Goal: Information Seeking & Learning: Learn about a topic

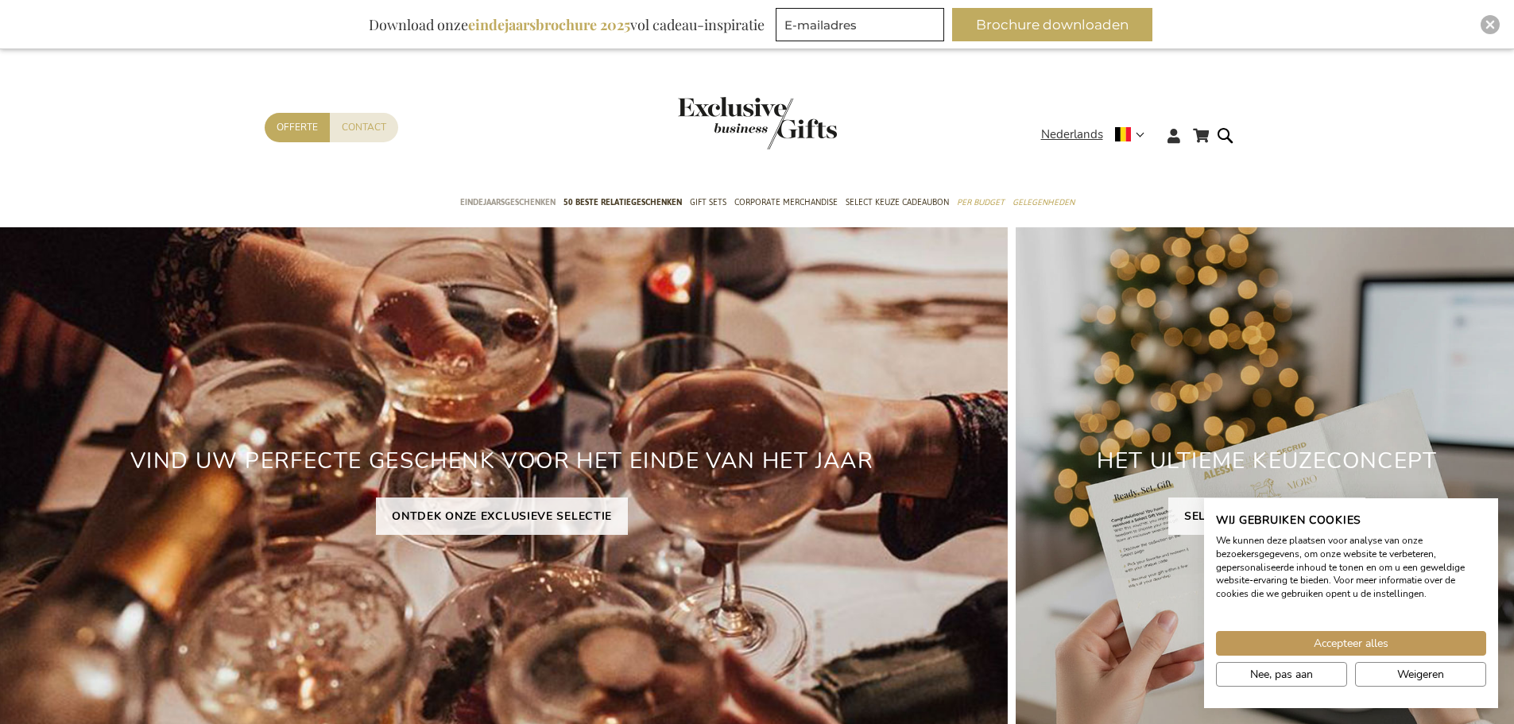
click at [515, 196] on span "Eindejaarsgeschenken" at bounding box center [507, 202] width 95 height 17
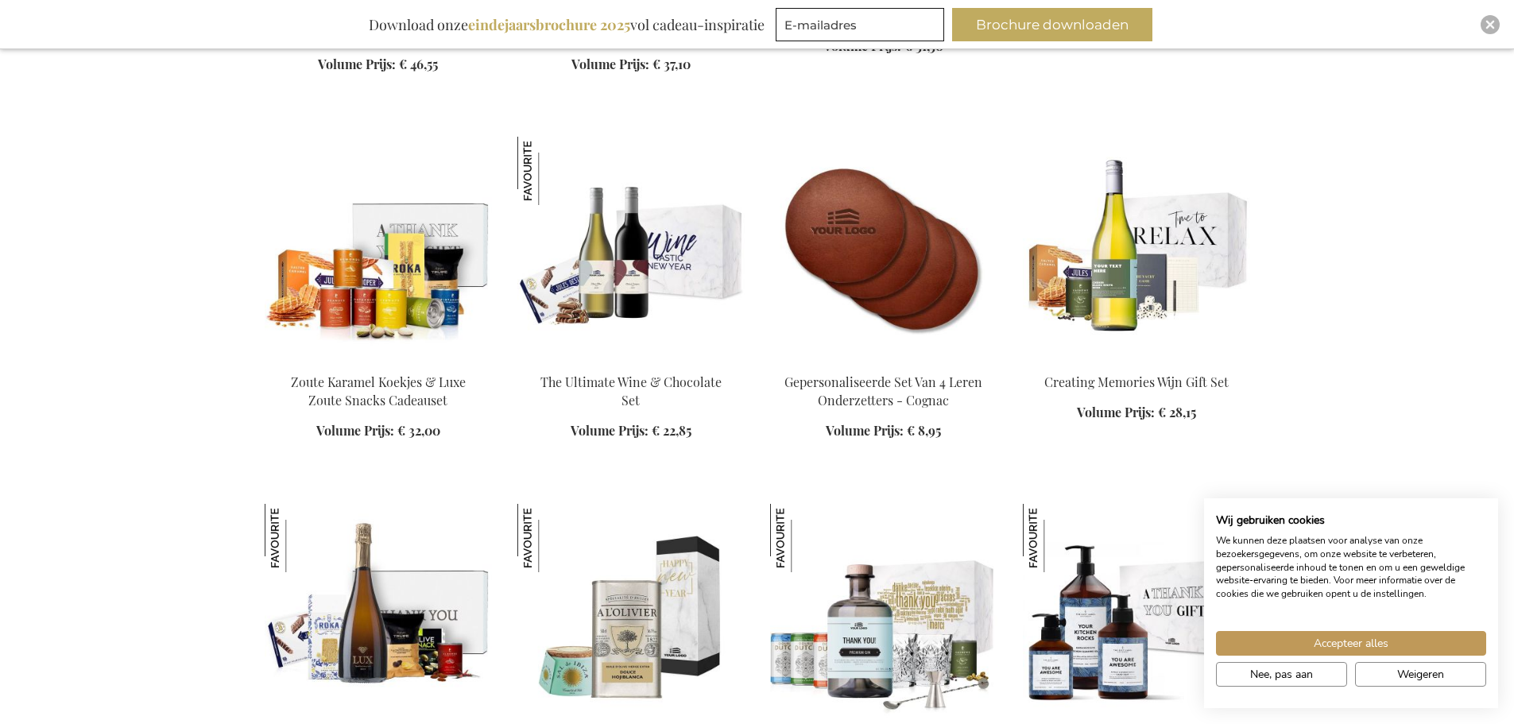
scroll to position [2305, 0]
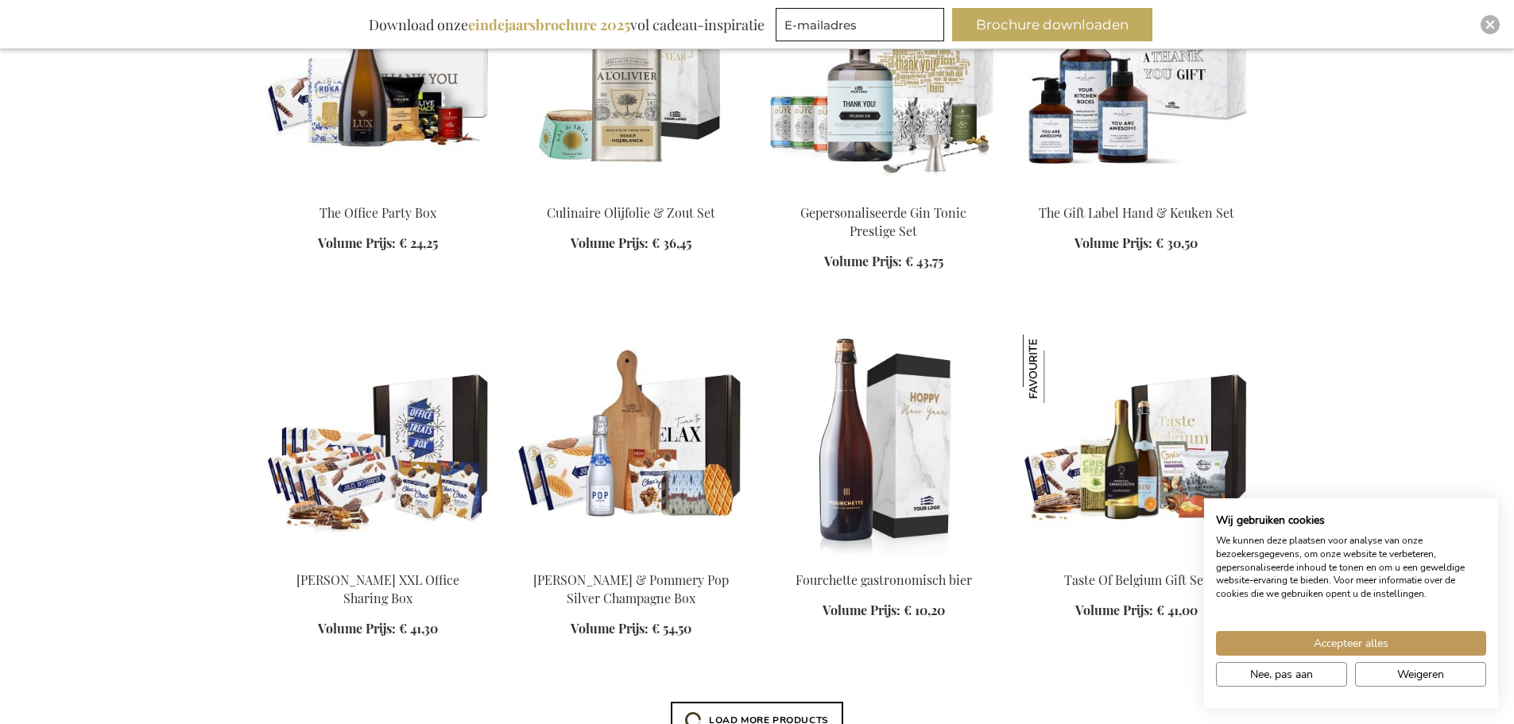
scroll to position [2782, 0]
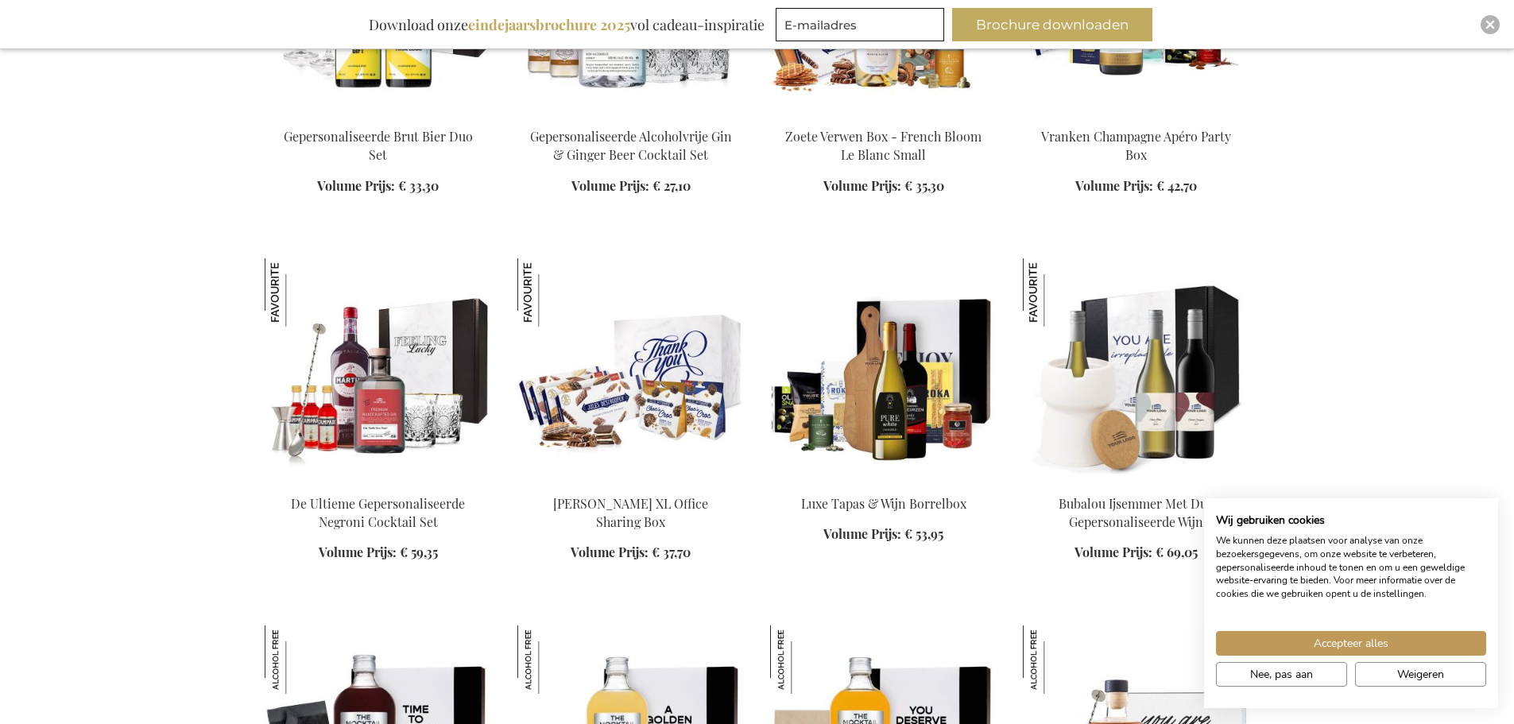
scroll to position [4292, 0]
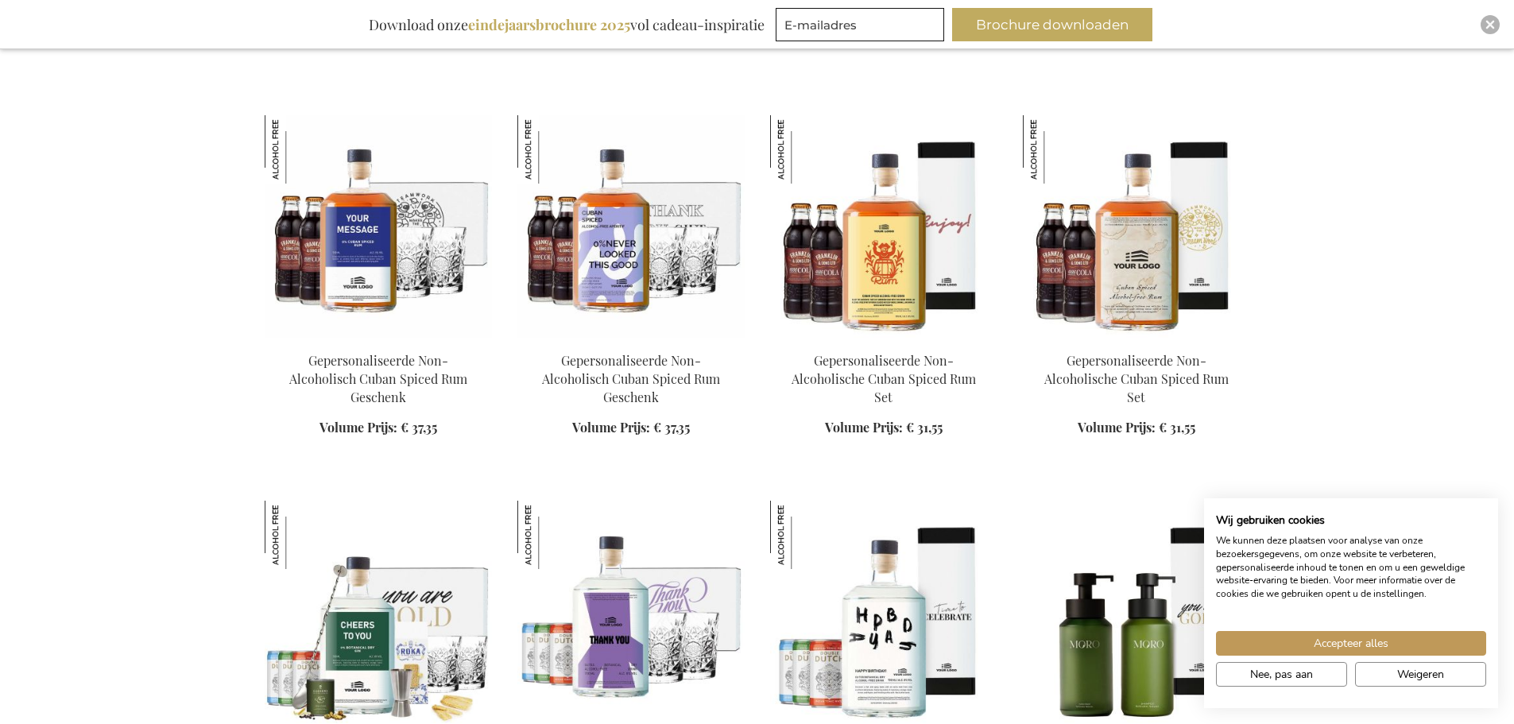
scroll to position [5166, 0]
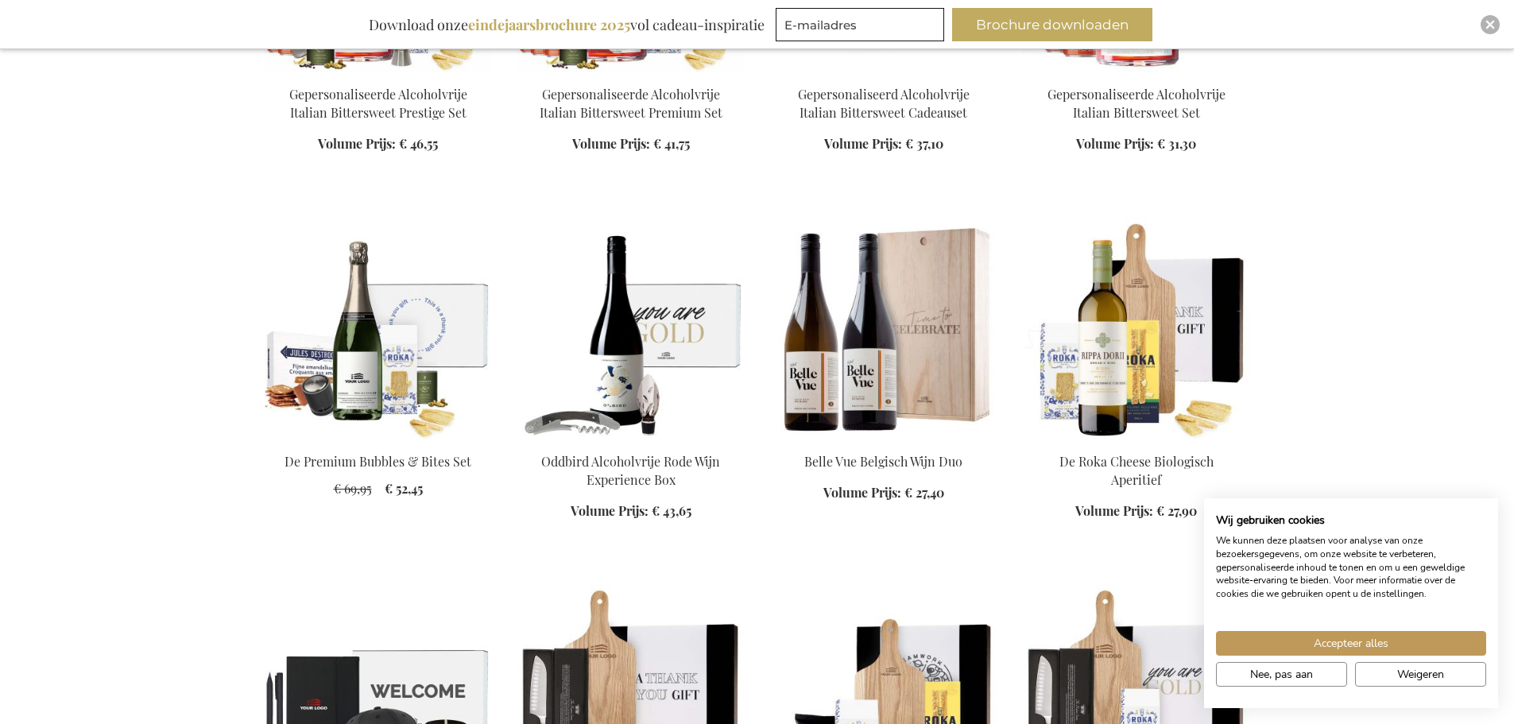
scroll to position [6279, 0]
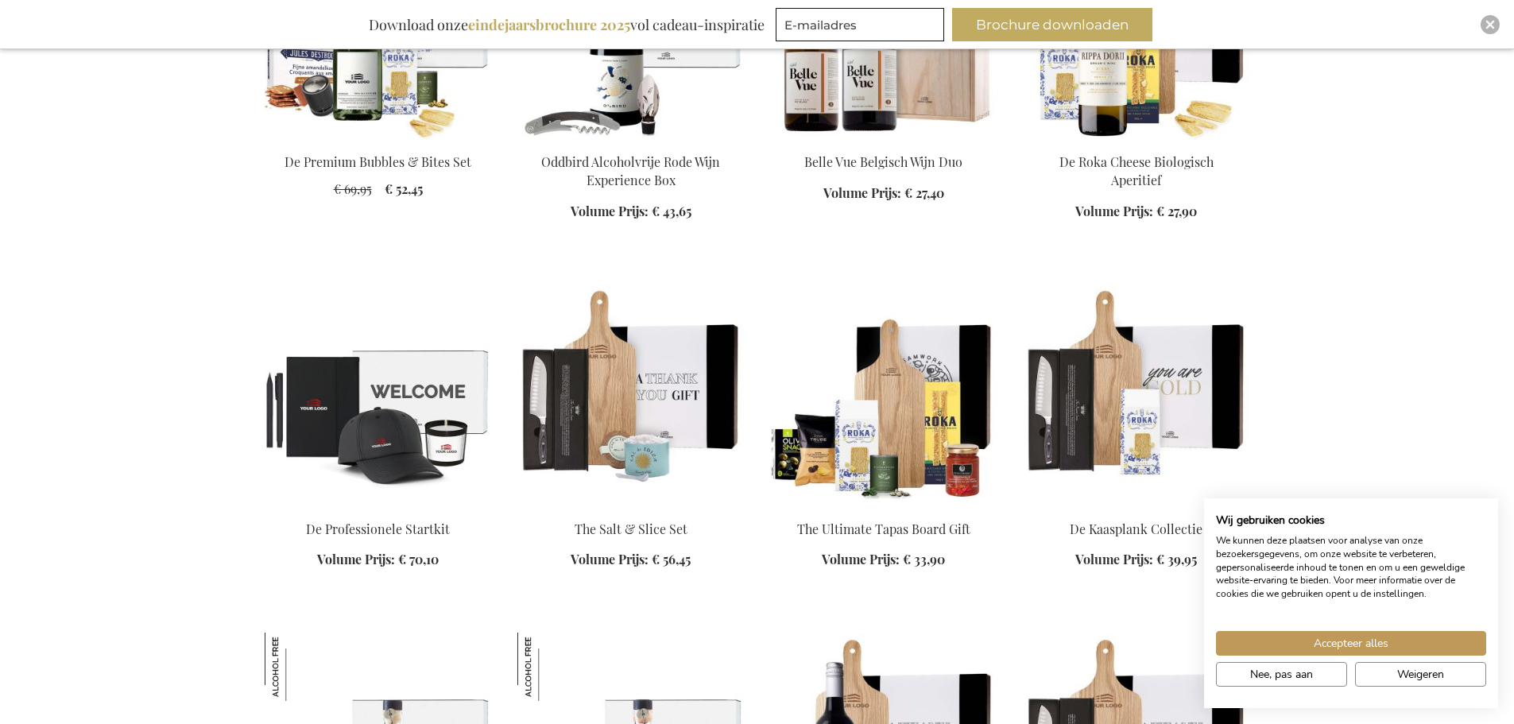
scroll to position [6517, 0]
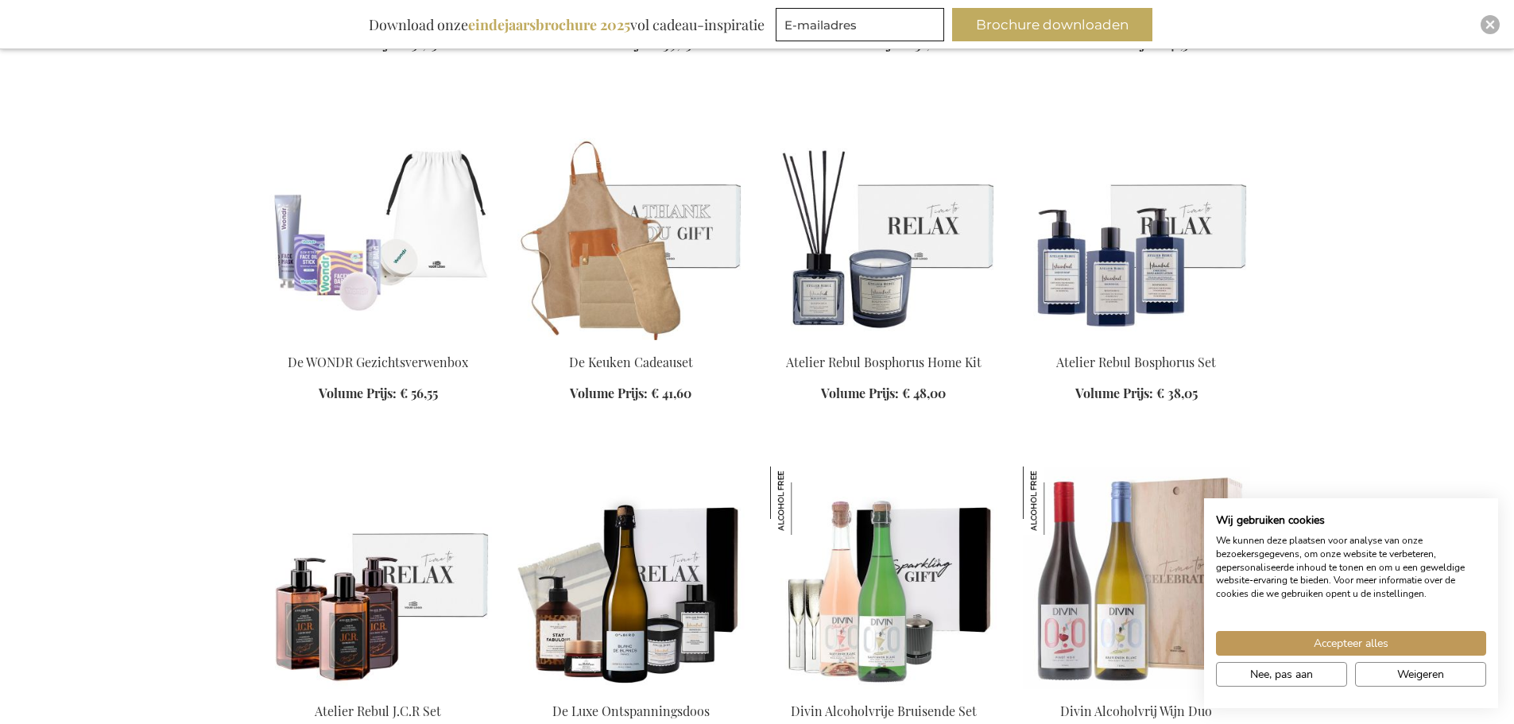
scroll to position [8107, 0]
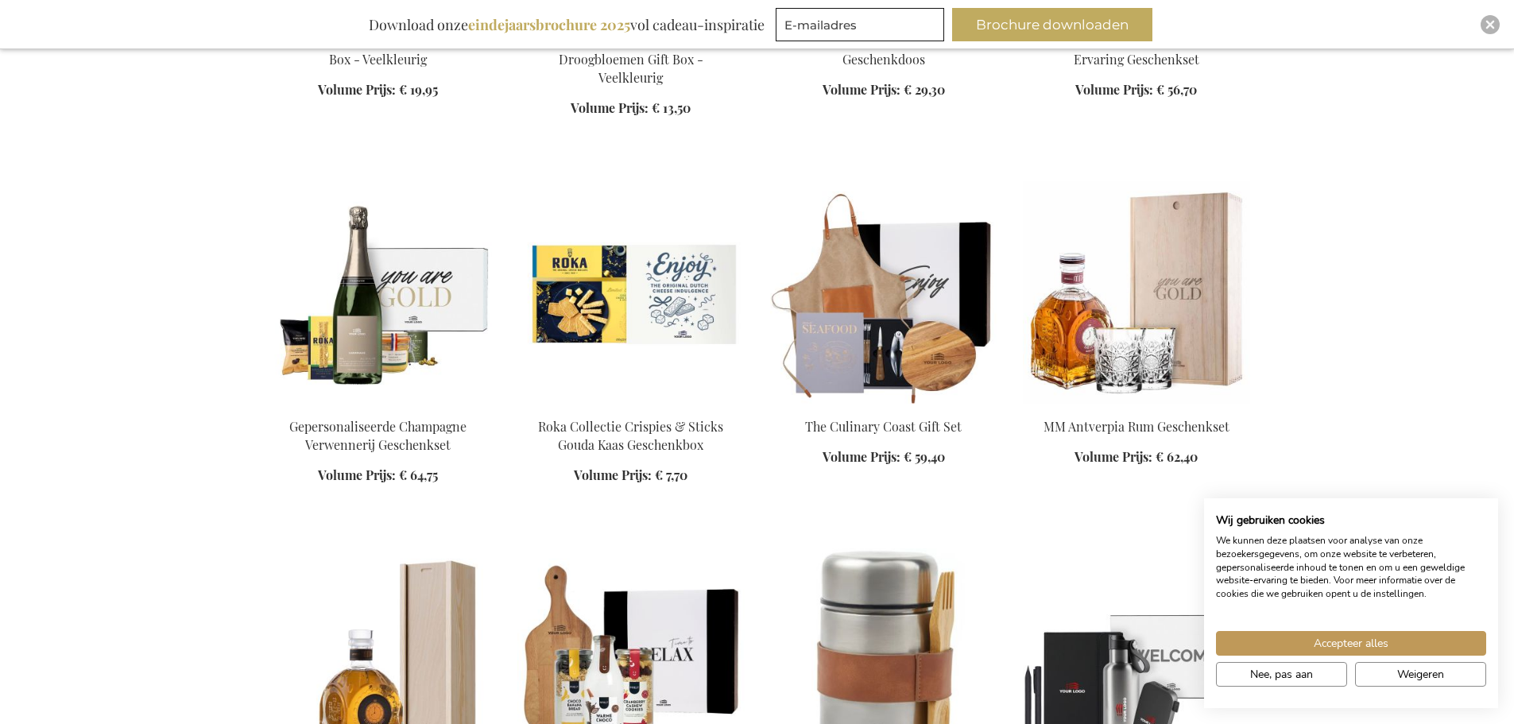
scroll to position [9617, 0]
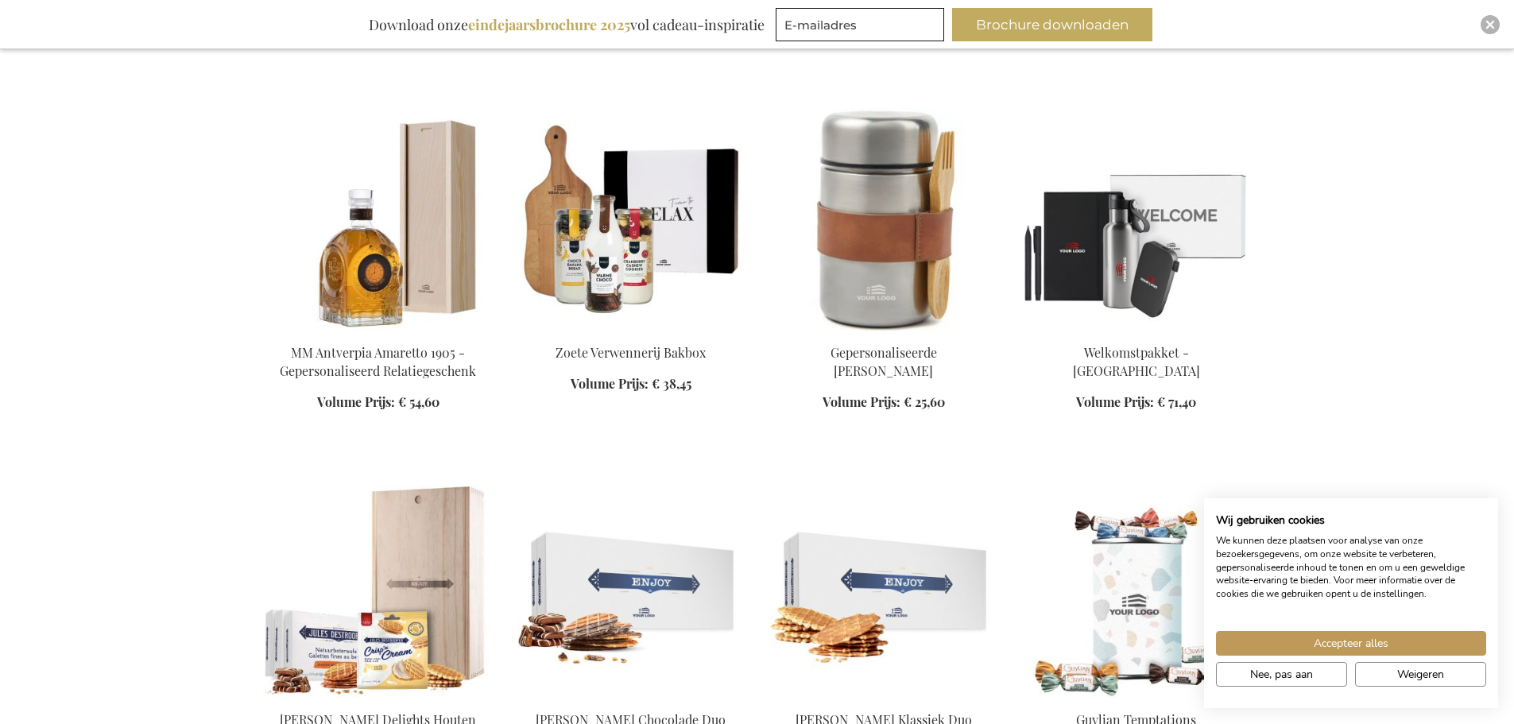
scroll to position [9934, 0]
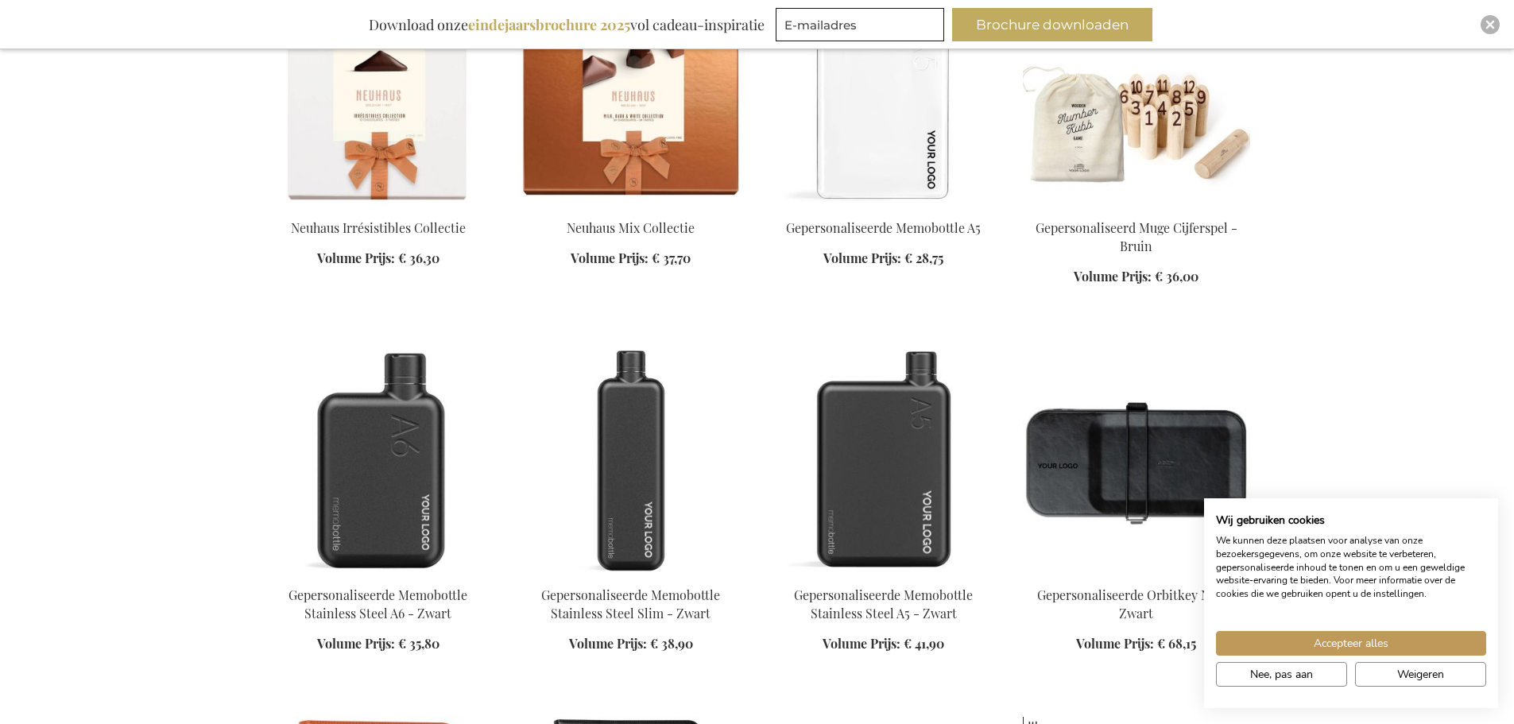
scroll to position [13749, 0]
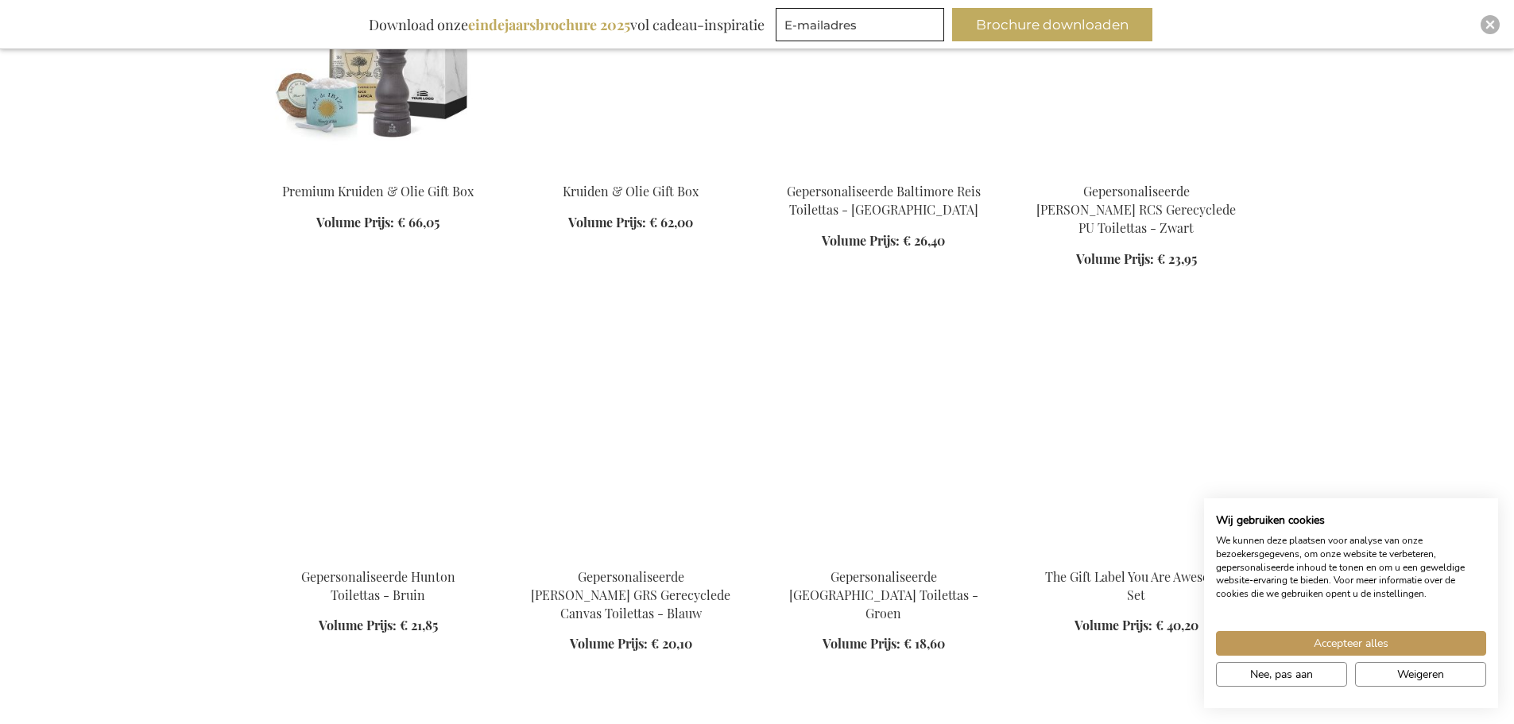
scroll to position [15339, 0]
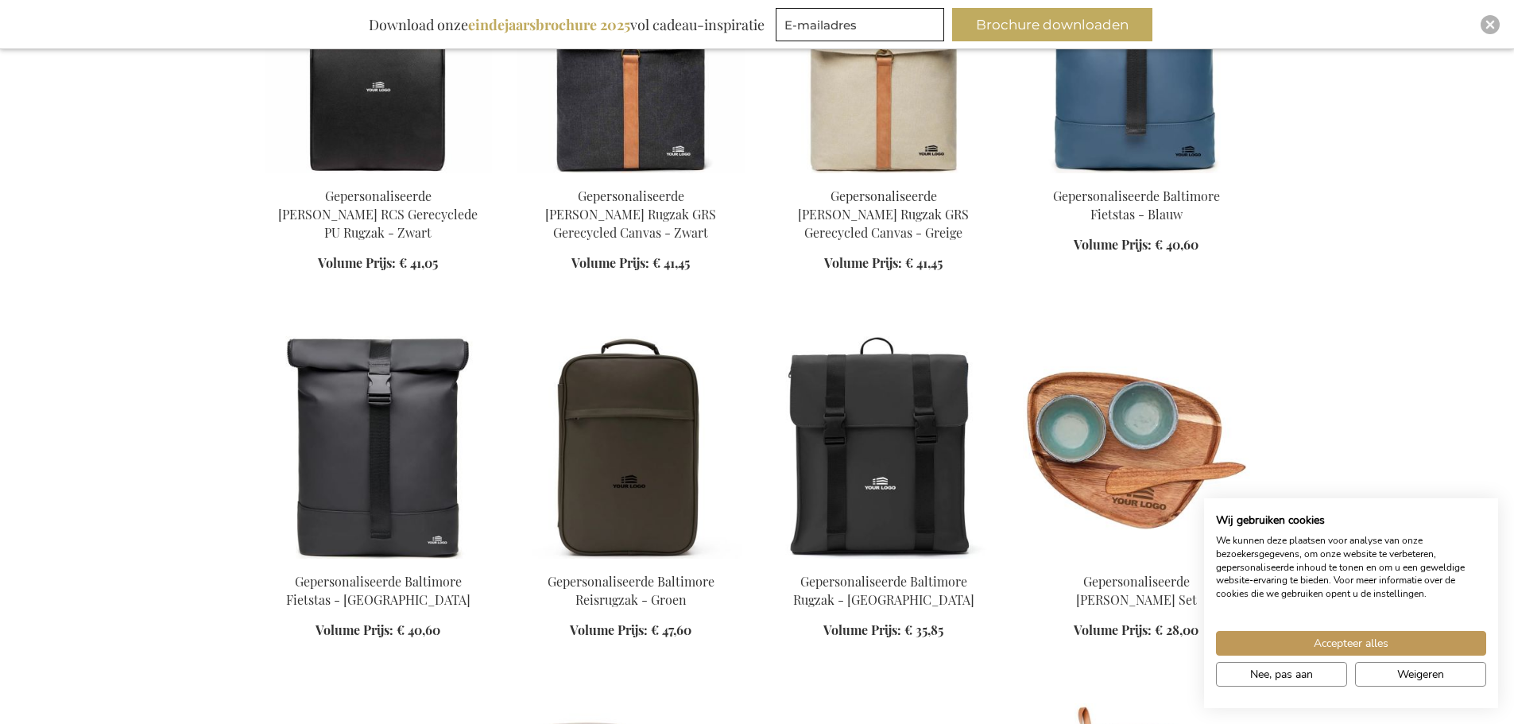
scroll to position [16293, 0]
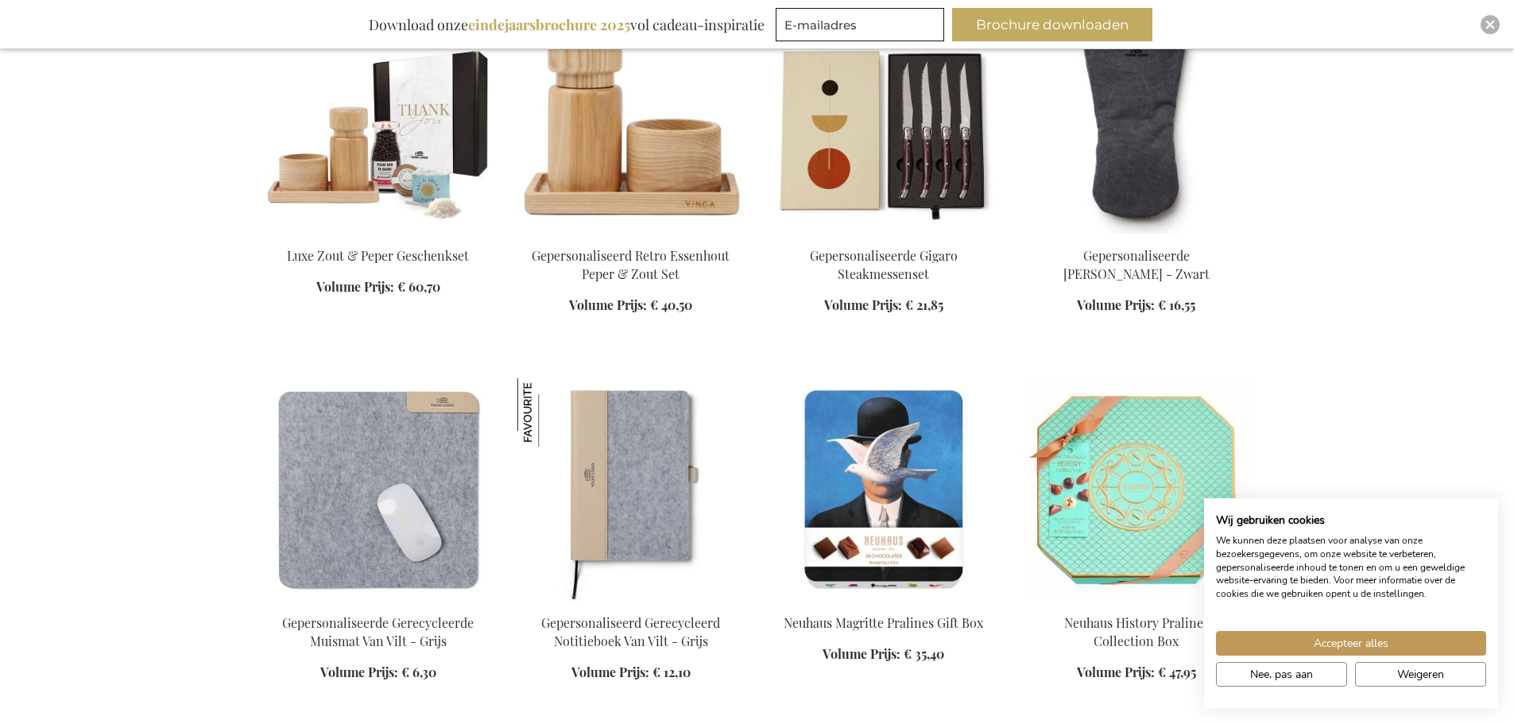
scroll to position [16690, 0]
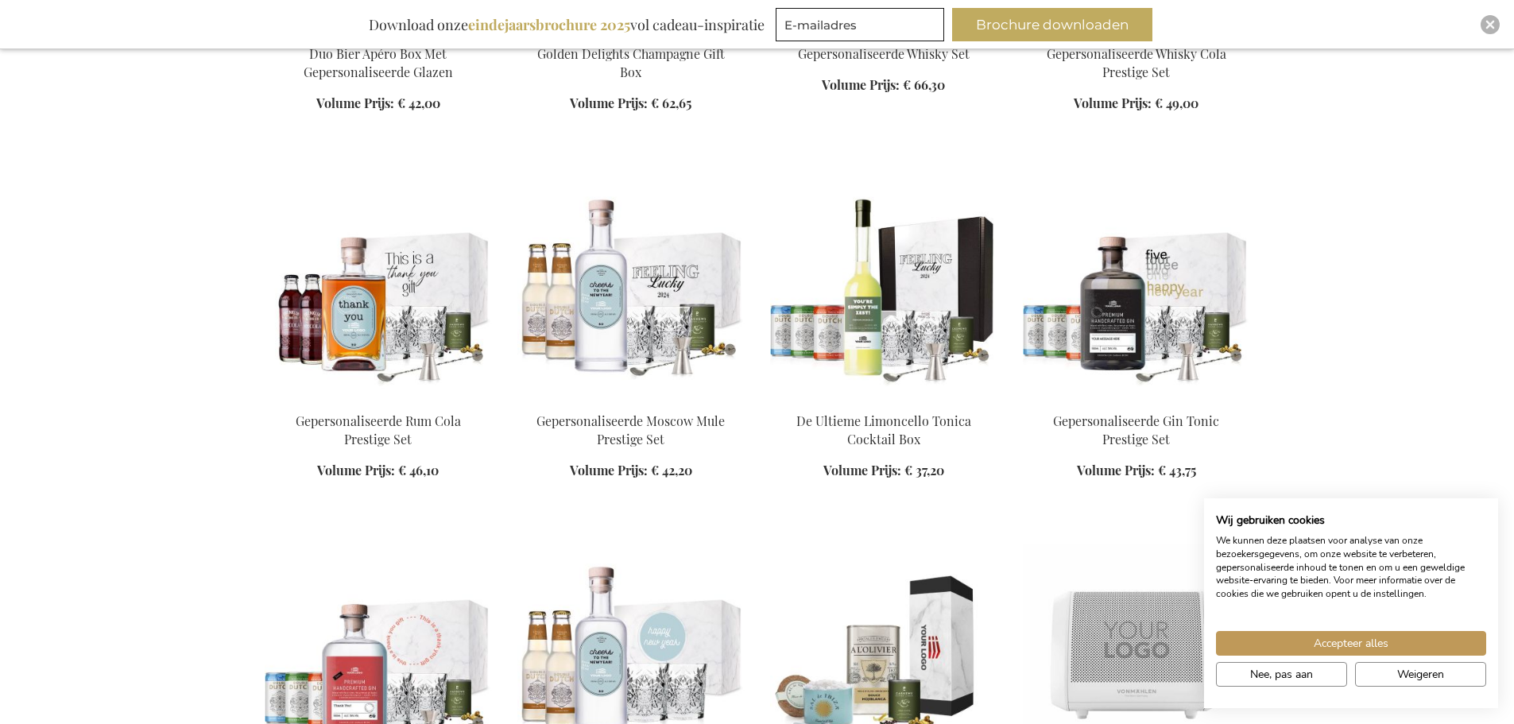
scroll to position [19392, 0]
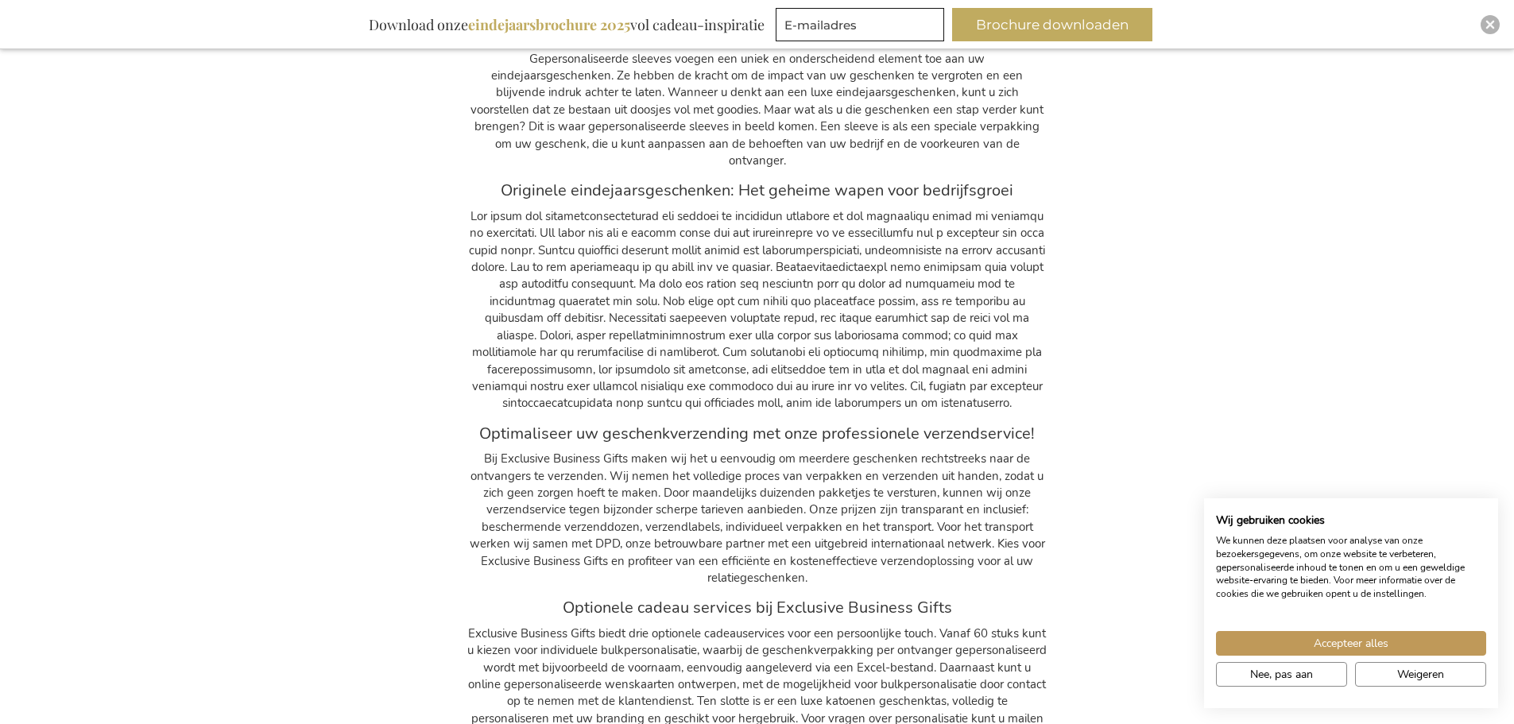
scroll to position [25273, 0]
